Goal: Transaction & Acquisition: Purchase product/service

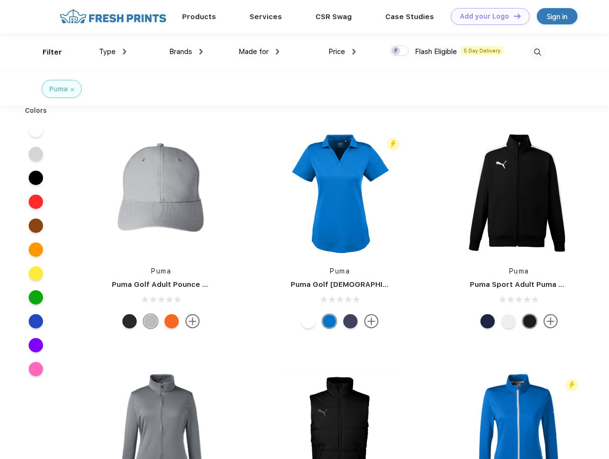
scroll to position [0, 0]
click at [487, 16] on link "Add your Logo Design Tool" at bounding box center [490, 16] width 79 height 17
click at [0, 0] on div "Design Tool" at bounding box center [0, 0] width 0 height 0
click at [513, 16] on link "Add your Logo Design Tool" at bounding box center [490, 16] width 79 height 17
click at [46, 52] on div "Filter" at bounding box center [53, 52] width 20 height 11
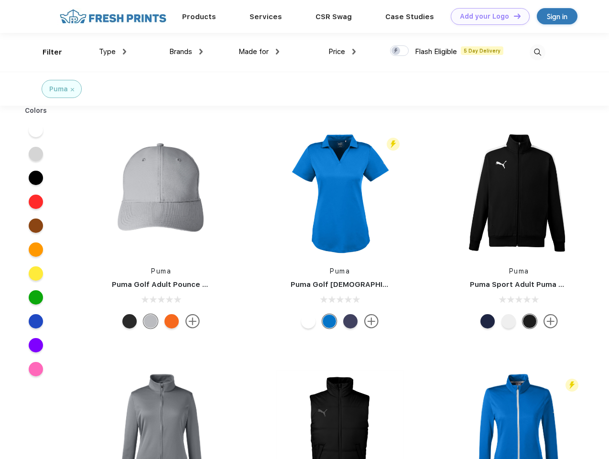
click at [113, 52] on span "Type" at bounding box center [107, 51] width 17 height 9
click at [186, 52] on span "Brands" at bounding box center [180, 51] width 23 height 9
click at [259, 52] on span "Made for" at bounding box center [253, 51] width 30 height 9
click at [342, 52] on span "Price" at bounding box center [336, 51] width 17 height 9
click at [400, 51] on div at bounding box center [399, 50] width 19 height 11
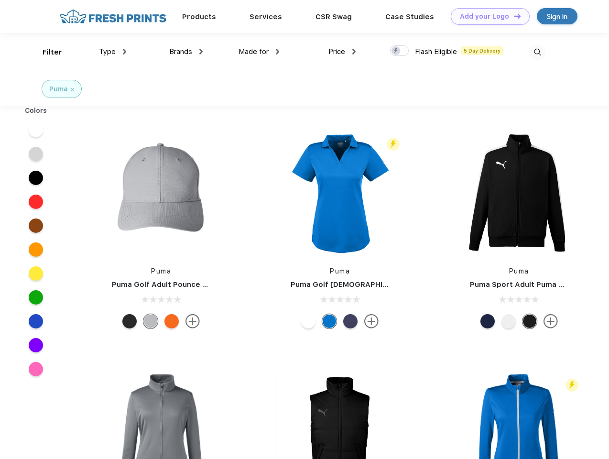
click at [396, 51] on input "checkbox" at bounding box center [393, 48] width 6 height 6
click at [537, 52] on img at bounding box center [538, 52] width 16 height 16
